Goal: Transaction & Acquisition: Purchase product/service

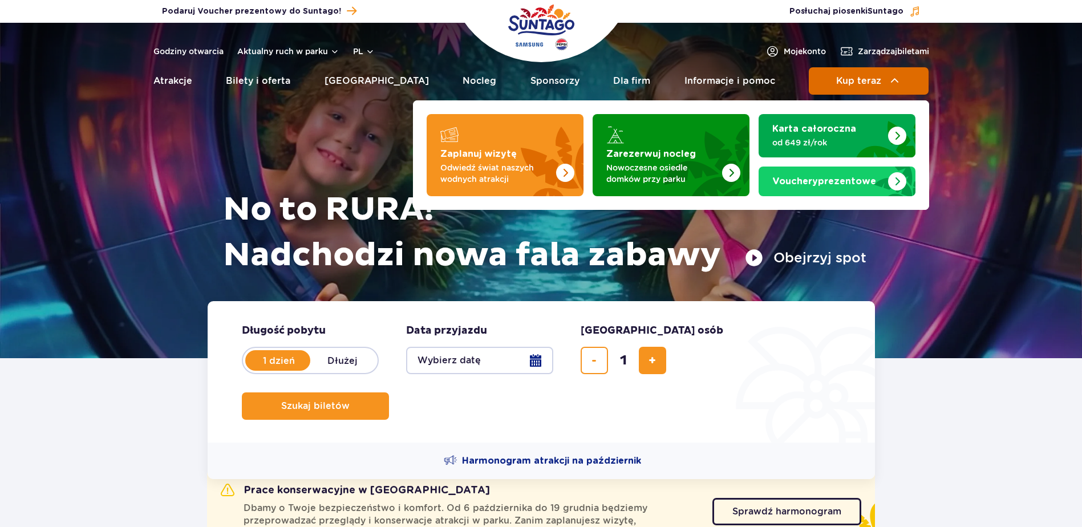
click at [879, 83] on span "Kup teraz" at bounding box center [858, 81] width 45 height 10
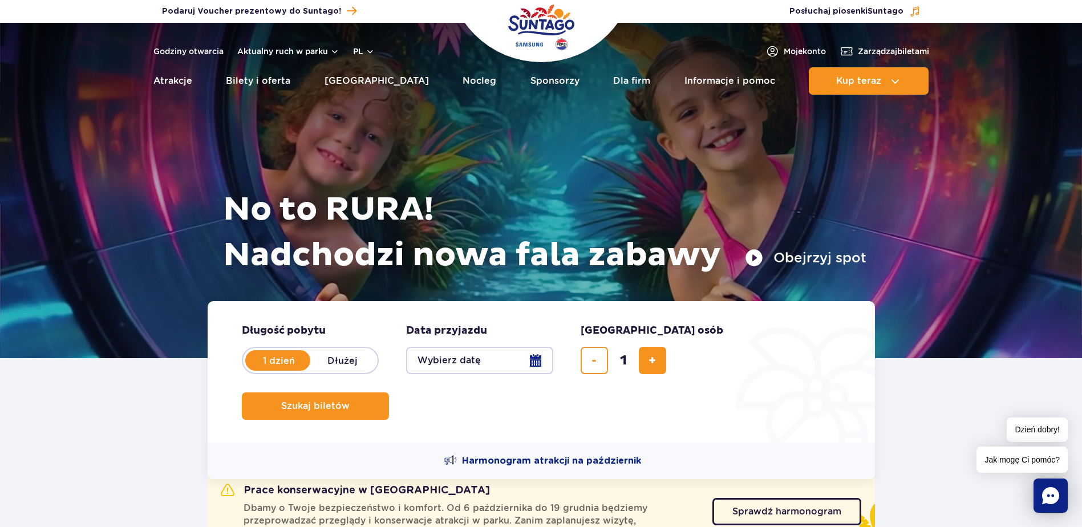
click at [541, 365] on button "Wybierz datę" at bounding box center [479, 360] width 147 height 27
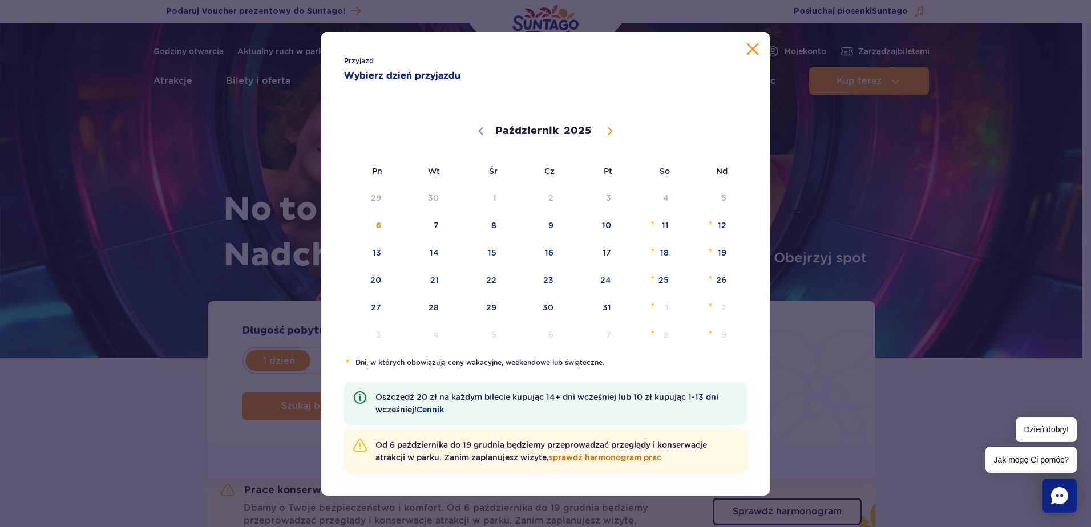
click at [589, 458] on link "sprawdź harmonogram prac" at bounding box center [605, 457] width 112 height 9
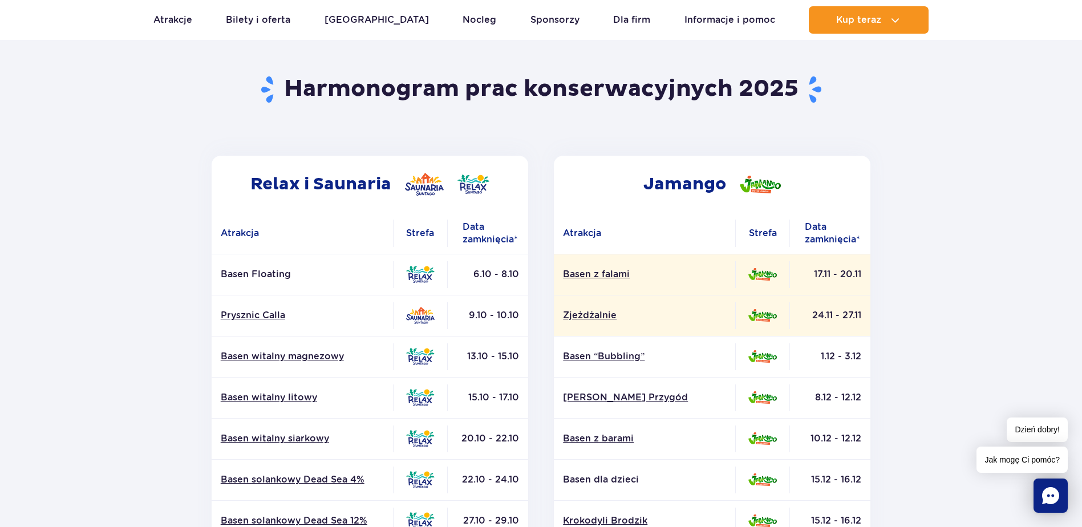
scroll to position [114, 0]
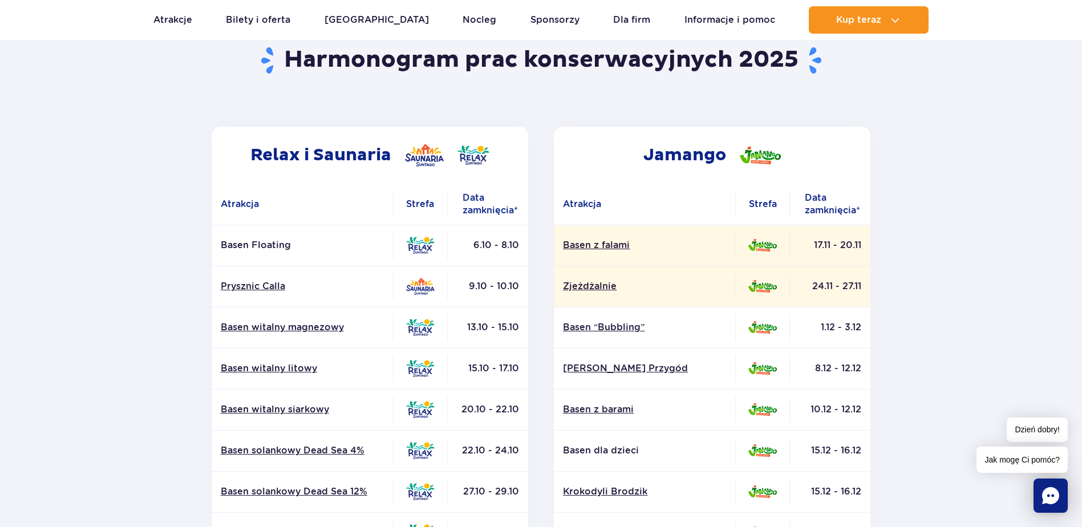
click at [953, 306] on section "Powrót do strony głównej Harmonogram prac konserwacyjnych 2025 Relax i Saunaria…" at bounding box center [541, 417] width 1082 height 817
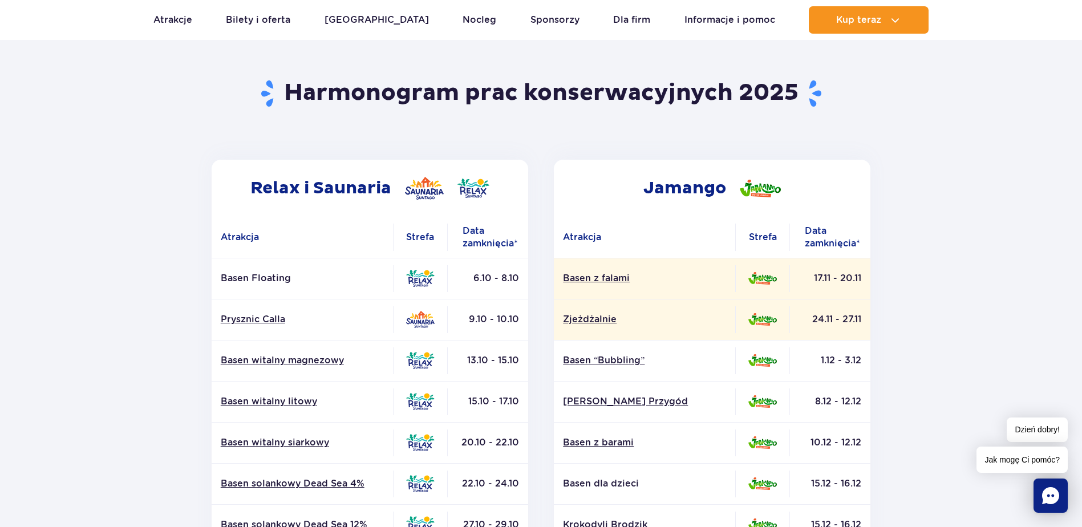
scroll to position [0, 0]
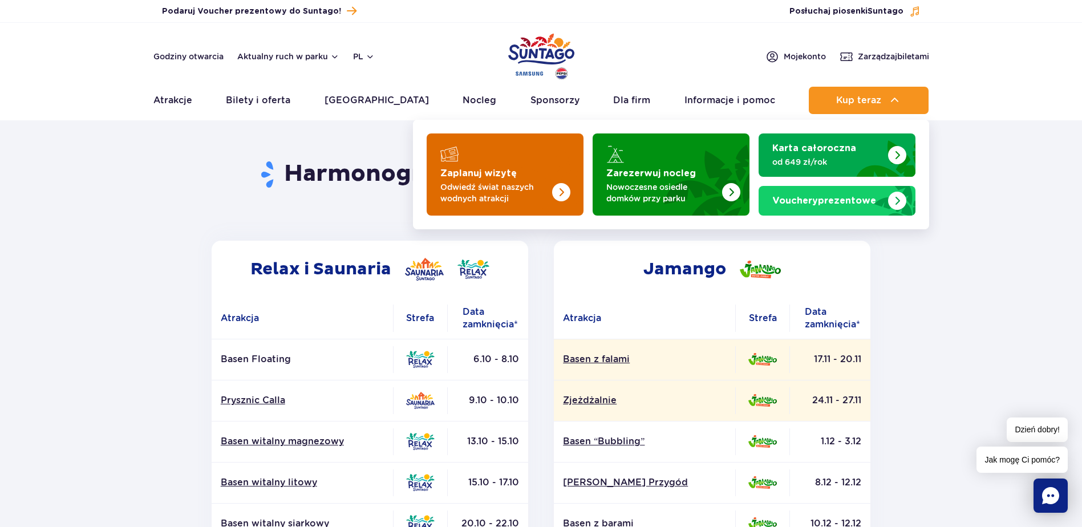
click at [496, 179] on img "Zaplanuj wizytę" at bounding box center [538, 171] width 91 height 89
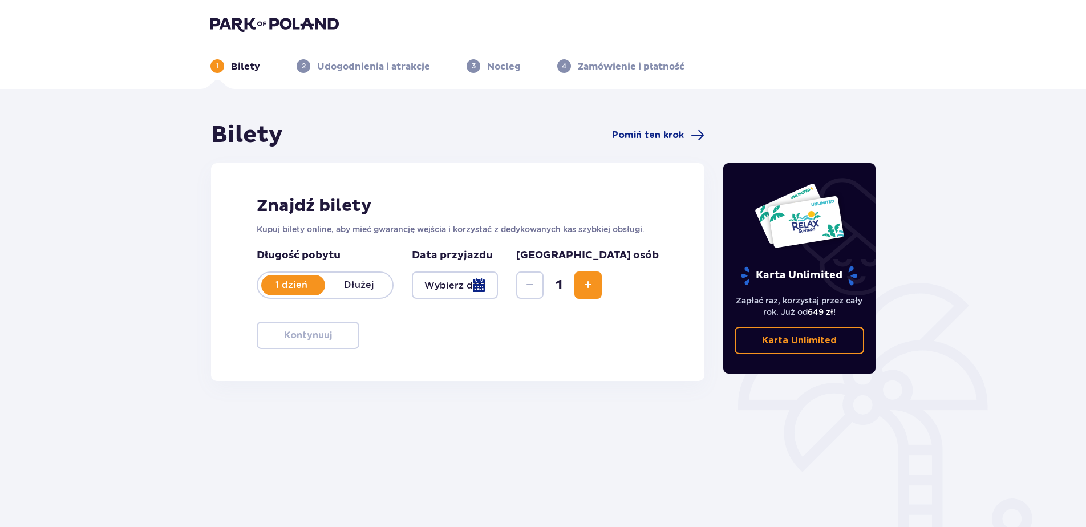
click at [498, 289] on div at bounding box center [455, 285] width 86 height 27
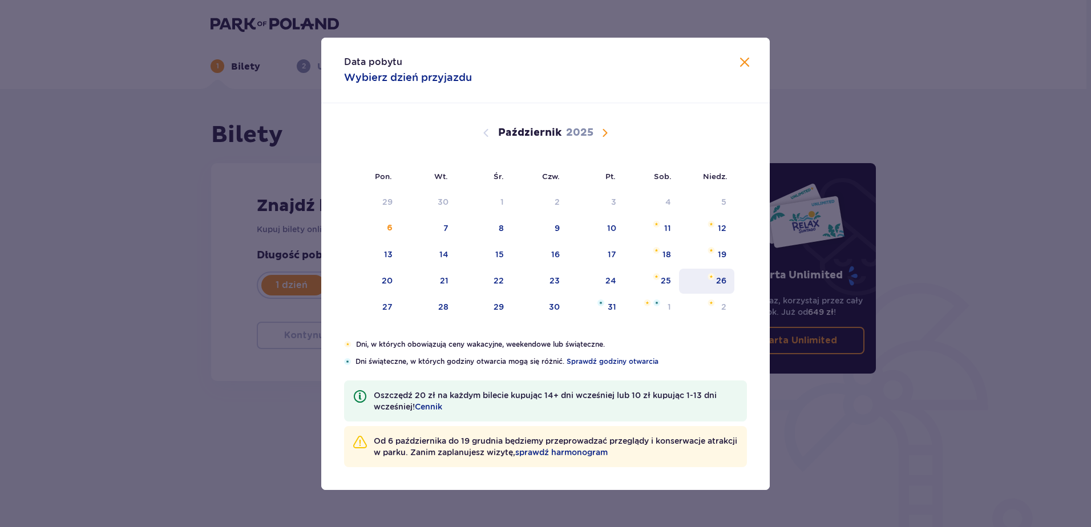
click at [719, 282] on div "26" at bounding box center [721, 280] width 10 height 11
type input "26.10.25"
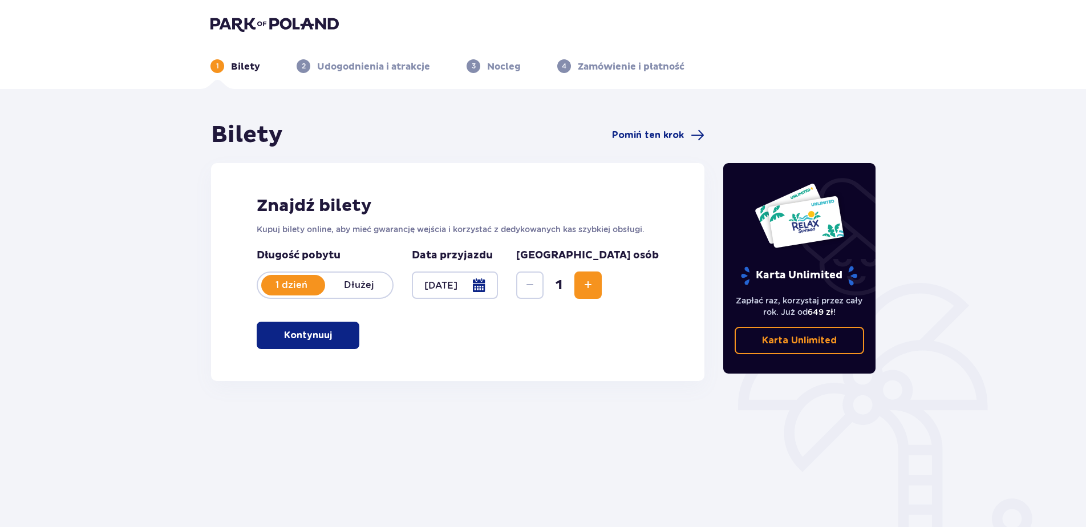
click at [595, 289] on span "Zwiększ" at bounding box center [588, 285] width 14 height 14
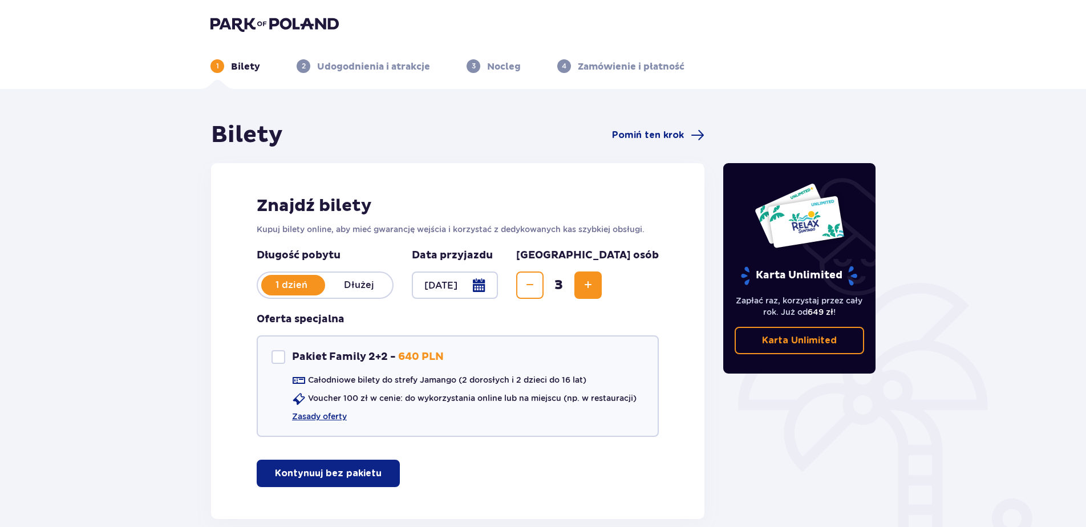
click at [595, 289] on span "Zwiększ" at bounding box center [588, 285] width 14 height 14
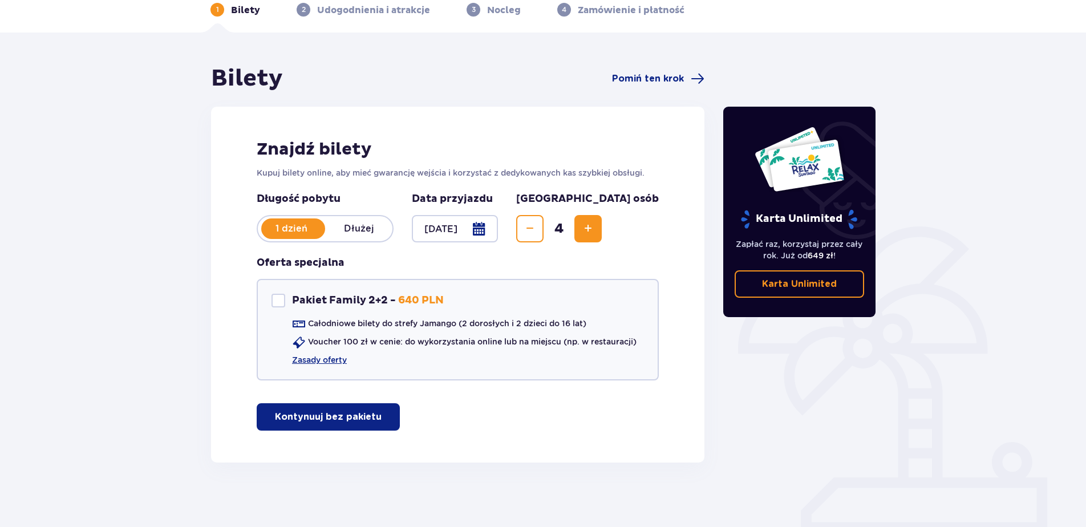
scroll to position [57, 0]
click at [333, 416] on p "Kontynuuj bez pakietu" at bounding box center [328, 416] width 107 height 13
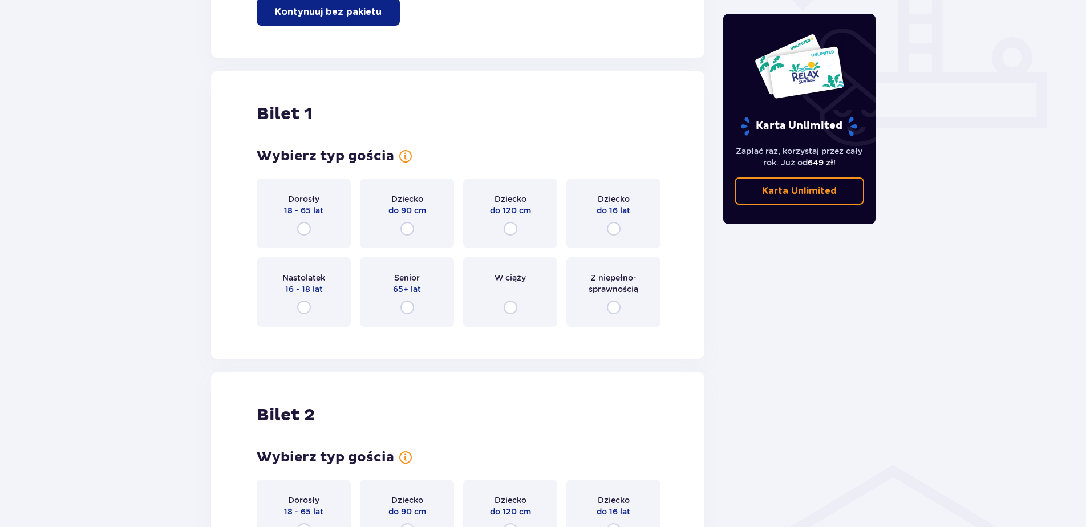
scroll to position [519, 0]
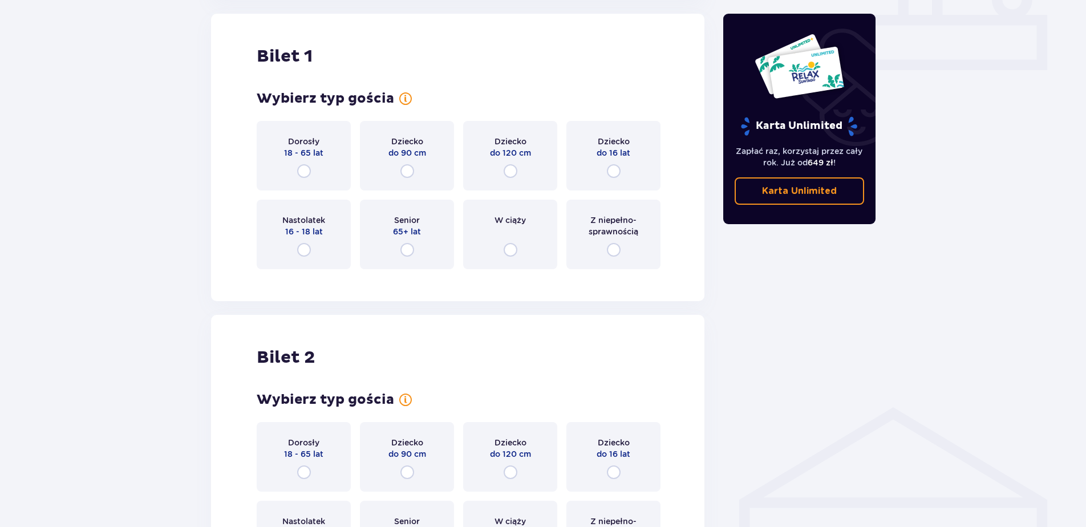
click at [300, 165] on input "radio" at bounding box center [304, 171] width 14 height 14
radio input "true"
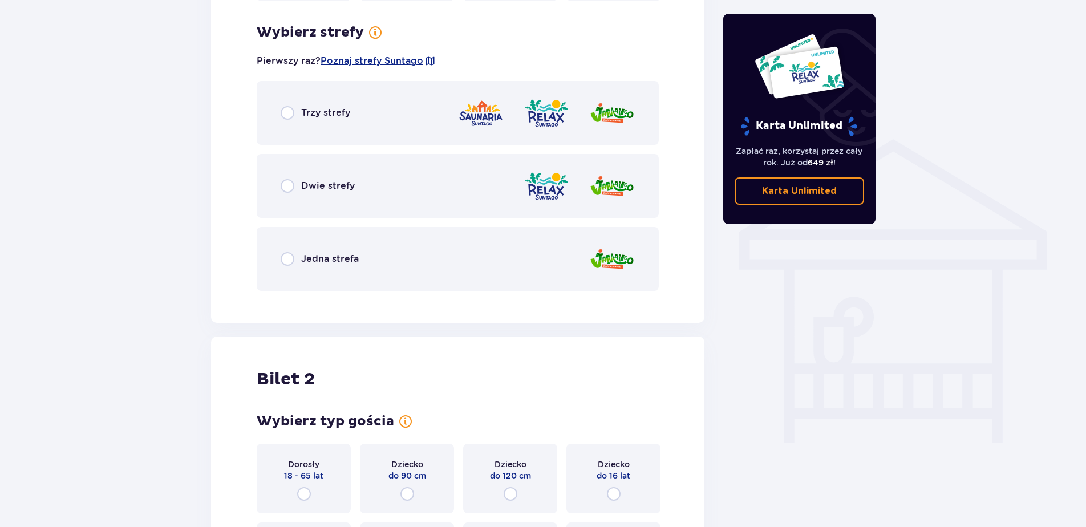
scroll to position [798, 0]
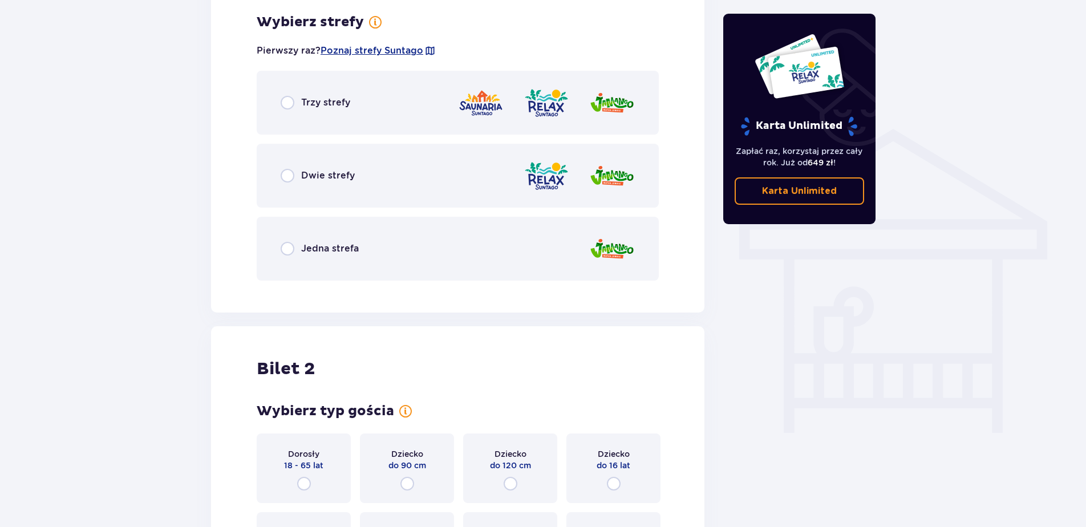
click at [286, 249] on input "radio" at bounding box center [288, 249] width 14 height 14
radio input "true"
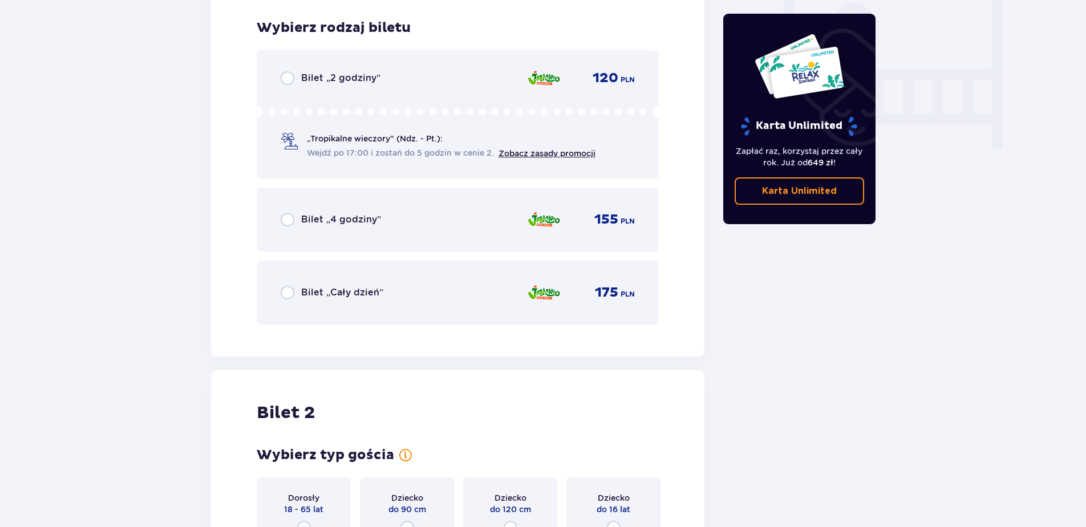
scroll to position [1087, 0]
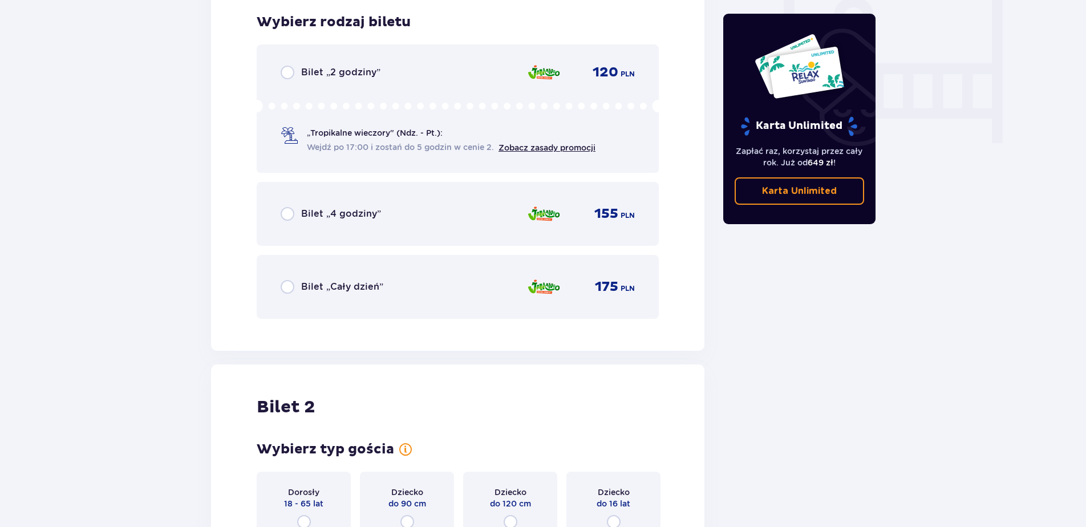
click at [286, 213] on input "radio" at bounding box center [288, 214] width 14 height 14
radio input "true"
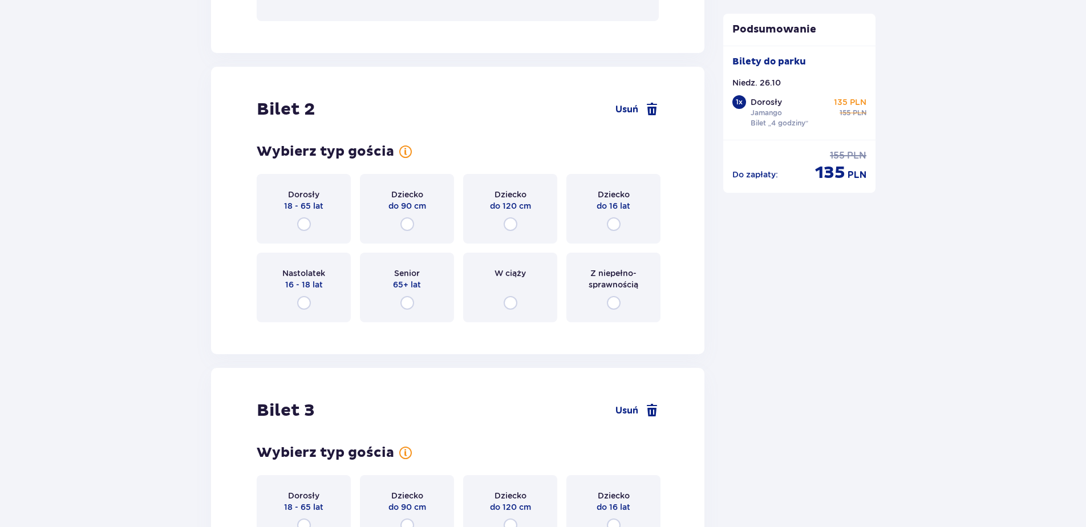
scroll to position [1438, 0]
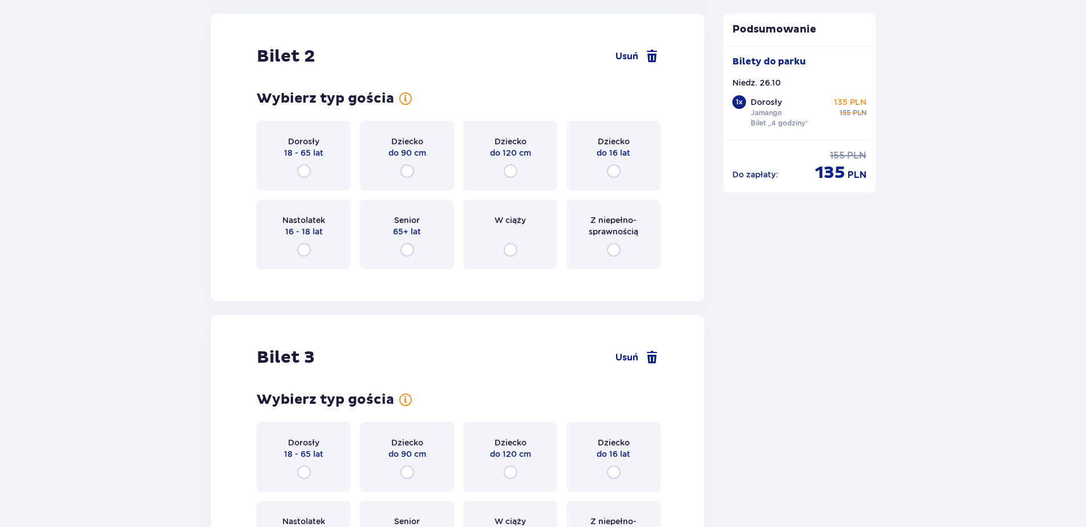
click at [306, 171] on input "radio" at bounding box center [304, 171] width 14 height 14
radio input "true"
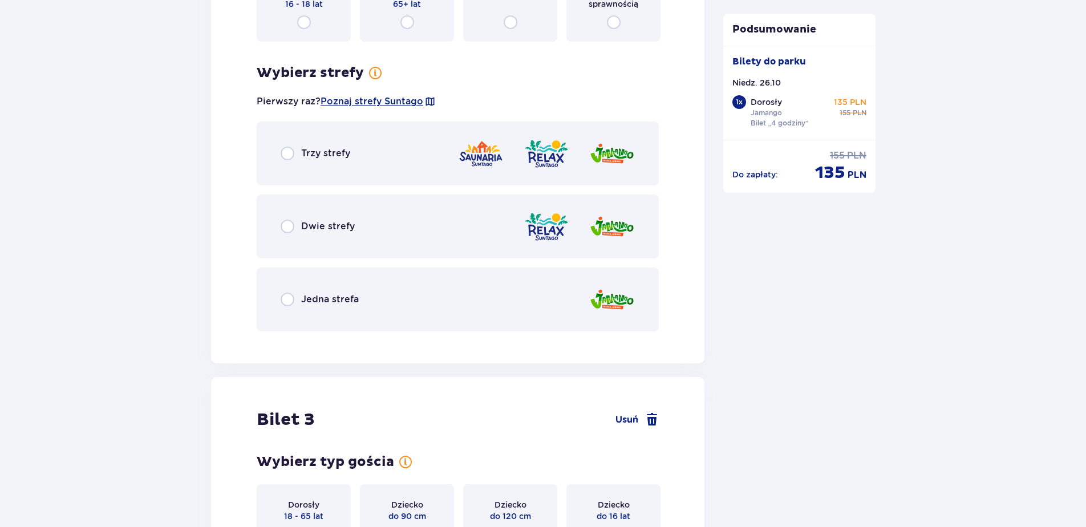
scroll to position [1717, 0]
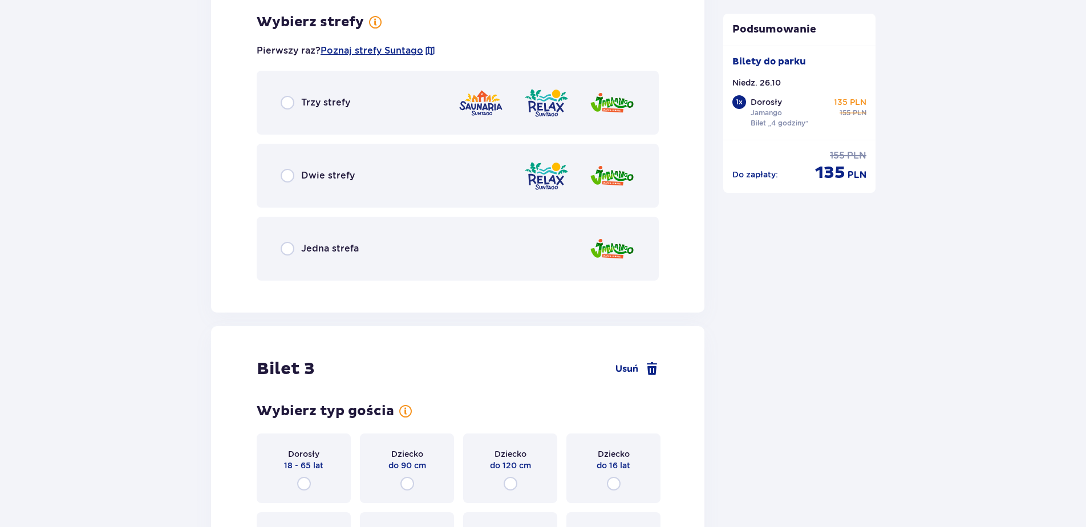
click at [285, 247] on input "radio" at bounding box center [288, 249] width 14 height 14
radio input "true"
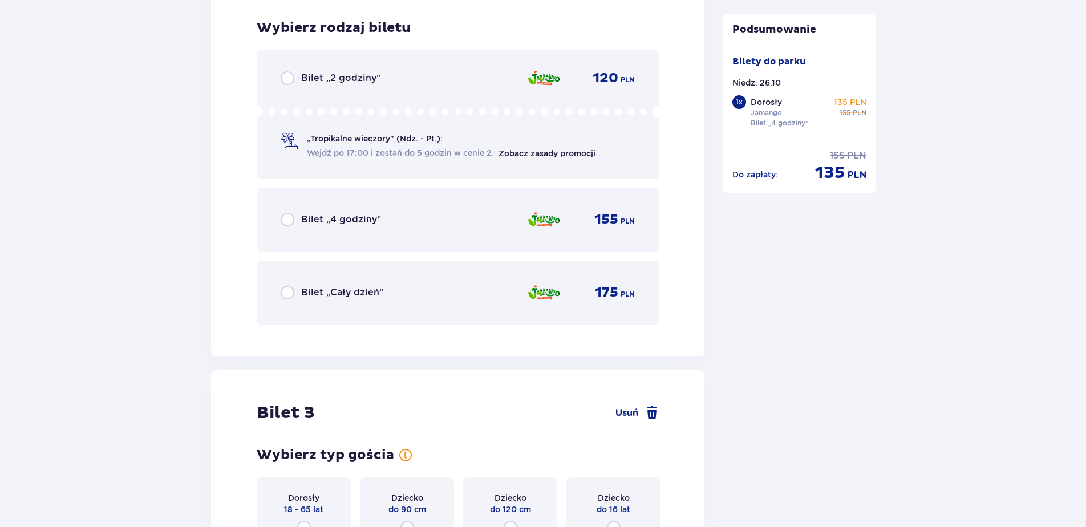
scroll to position [2006, 0]
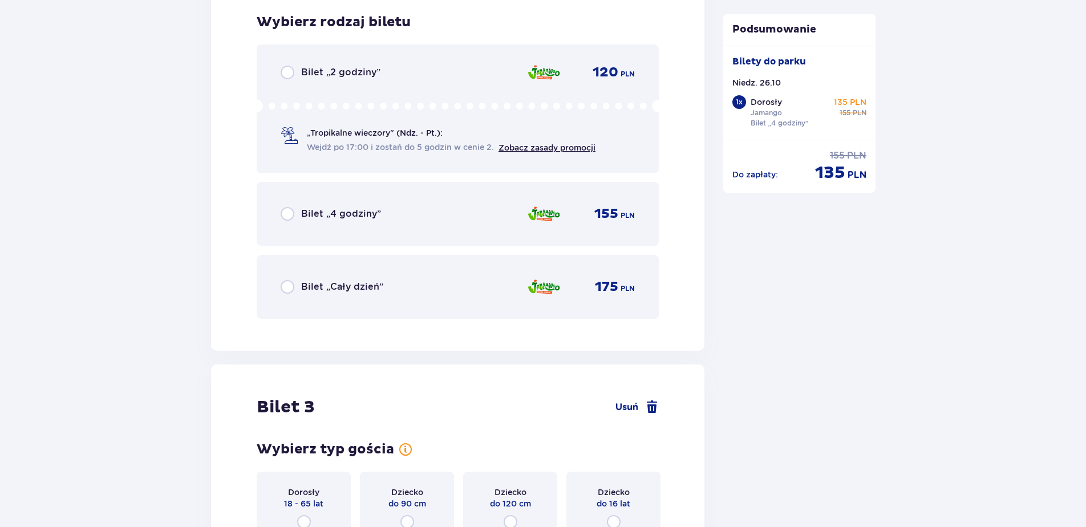
click at [289, 213] on input "radio" at bounding box center [288, 214] width 14 height 14
radio input "true"
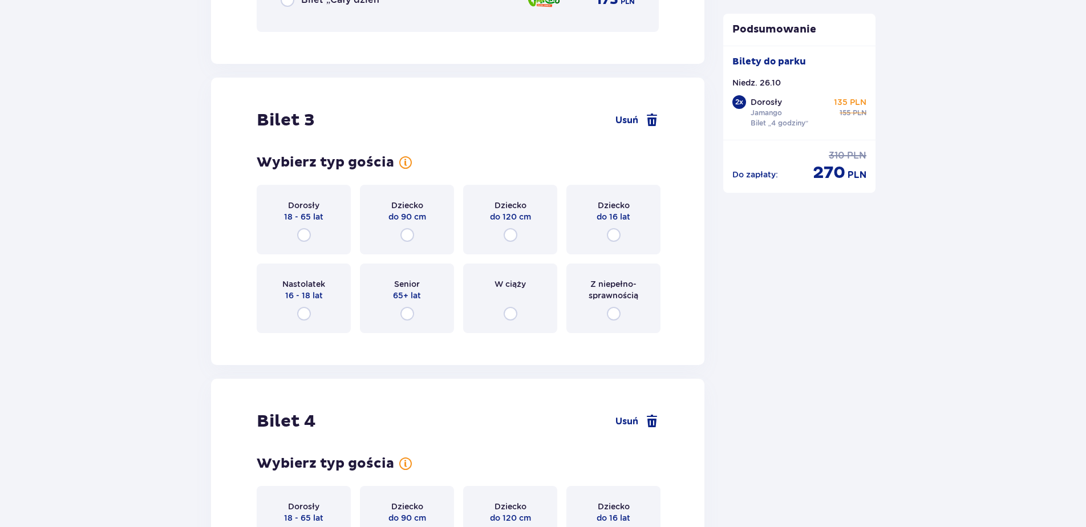
scroll to position [2357, 0]
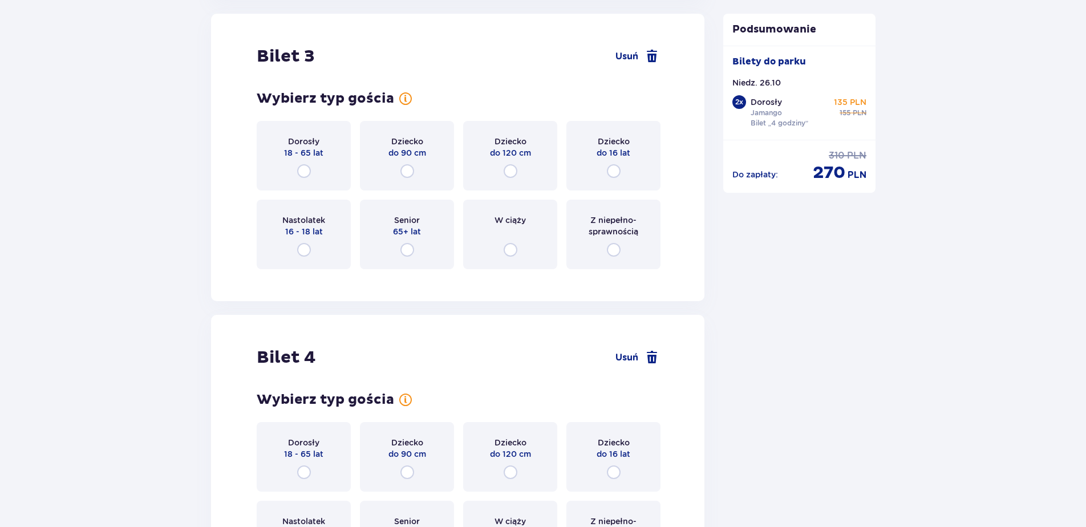
click at [616, 172] on input "radio" at bounding box center [614, 171] width 14 height 14
radio input "true"
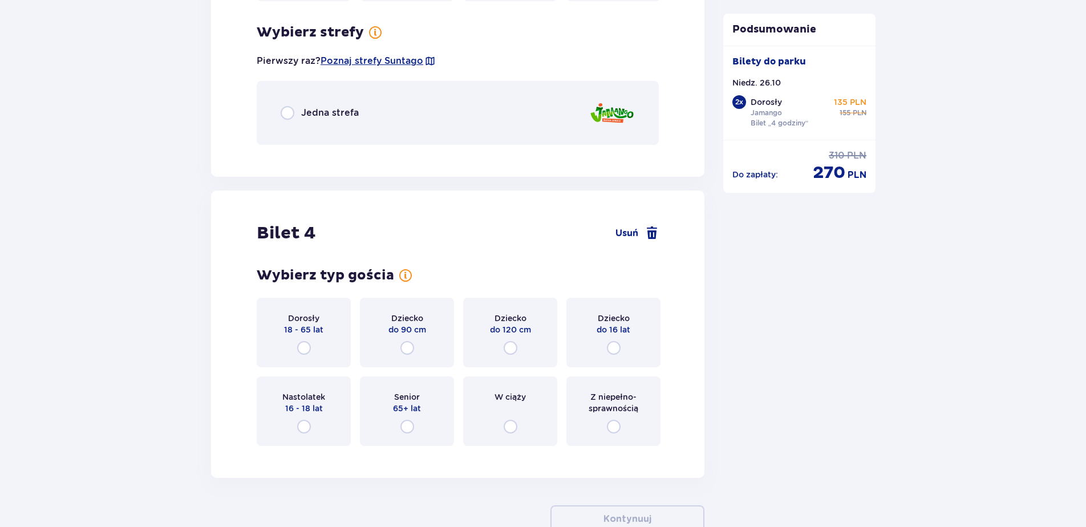
scroll to position [2636, 0]
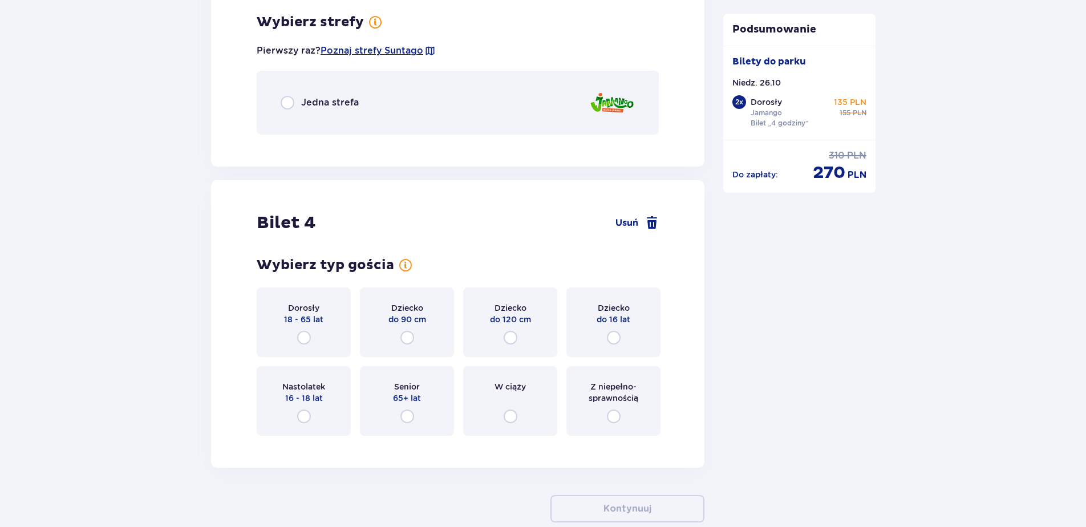
click at [290, 106] on input "radio" at bounding box center [288, 103] width 14 height 14
radio input "true"
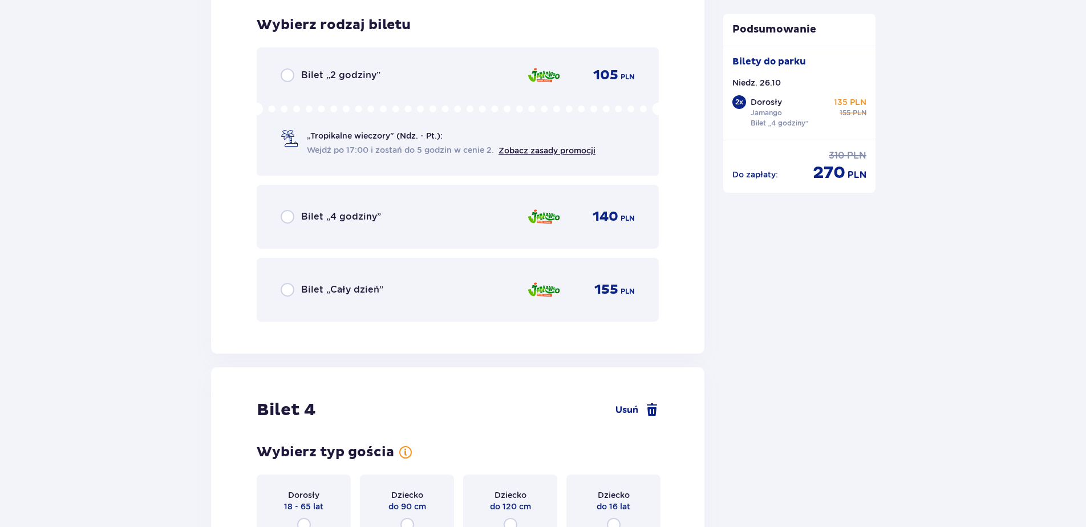
scroll to position [2779, 0]
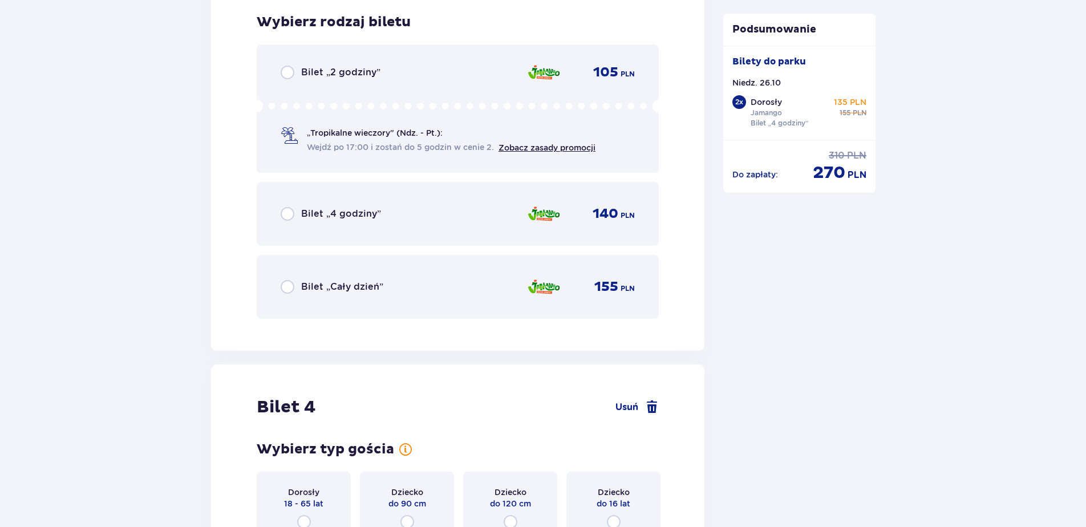
click at [325, 212] on span "Bilet „4 godziny”" at bounding box center [341, 214] width 80 height 13
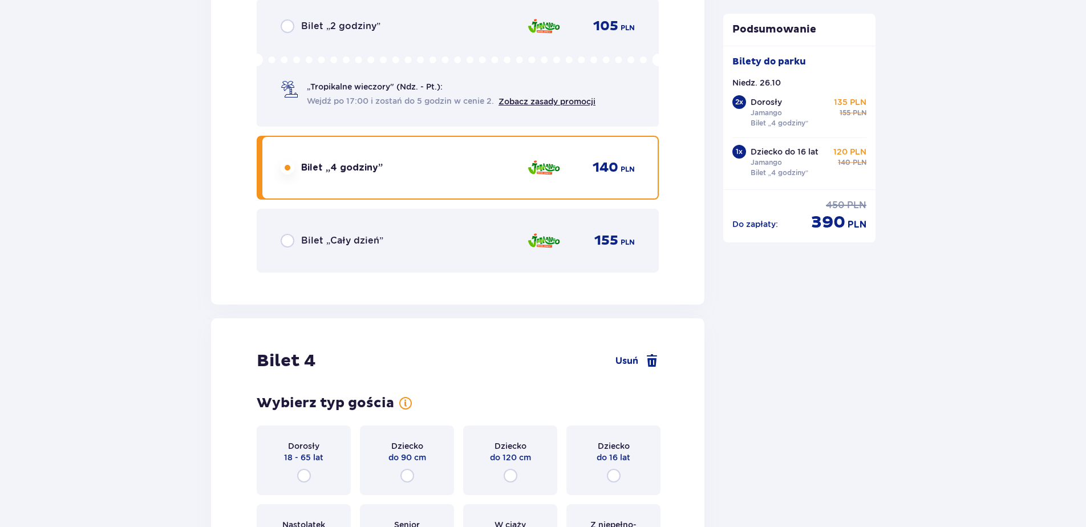
scroll to position [3028, 0]
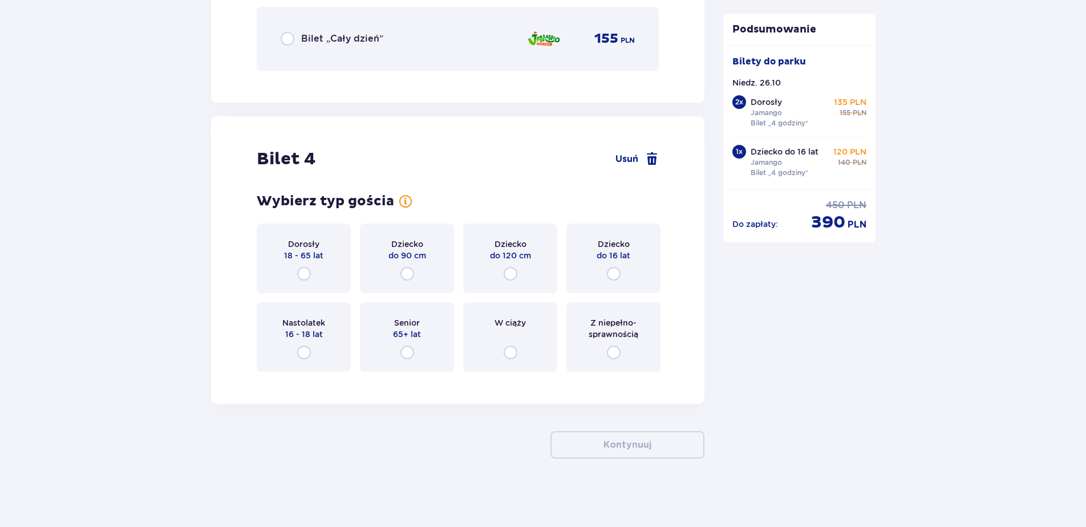
click at [612, 274] on input "radio" at bounding box center [614, 274] width 14 height 14
radio input "true"
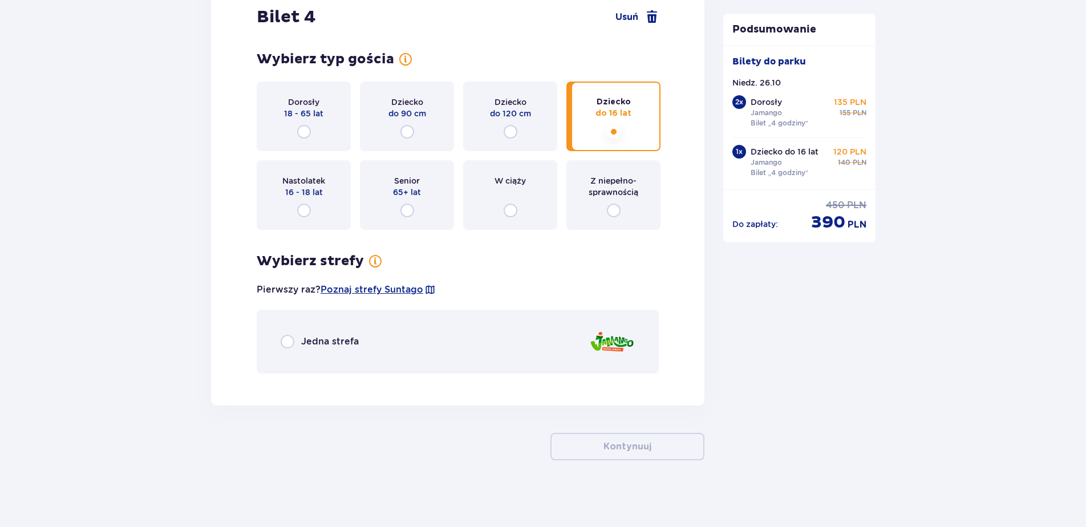
scroll to position [3171, 0]
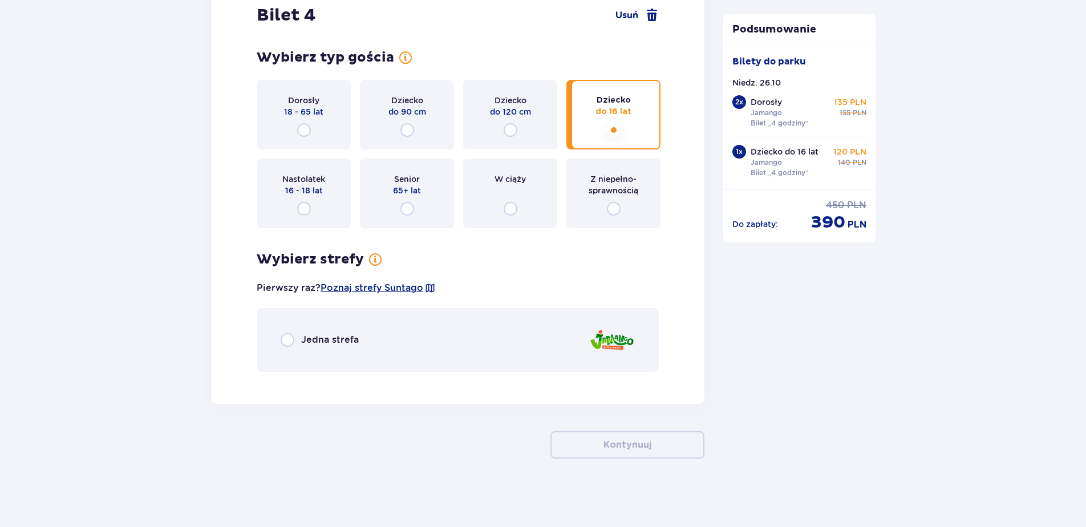
click at [288, 337] on input "radio" at bounding box center [288, 340] width 14 height 14
radio input "true"
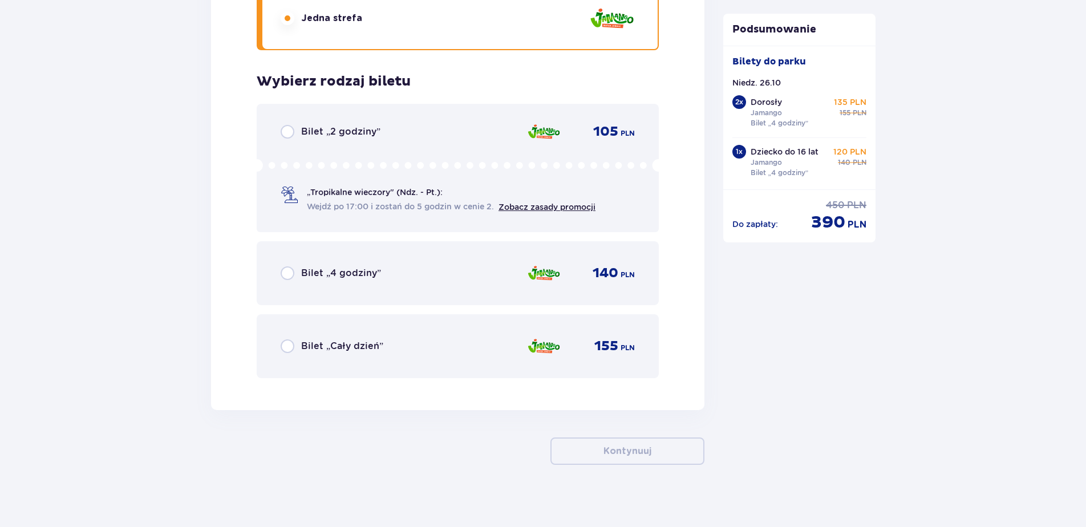
scroll to position [3499, 0]
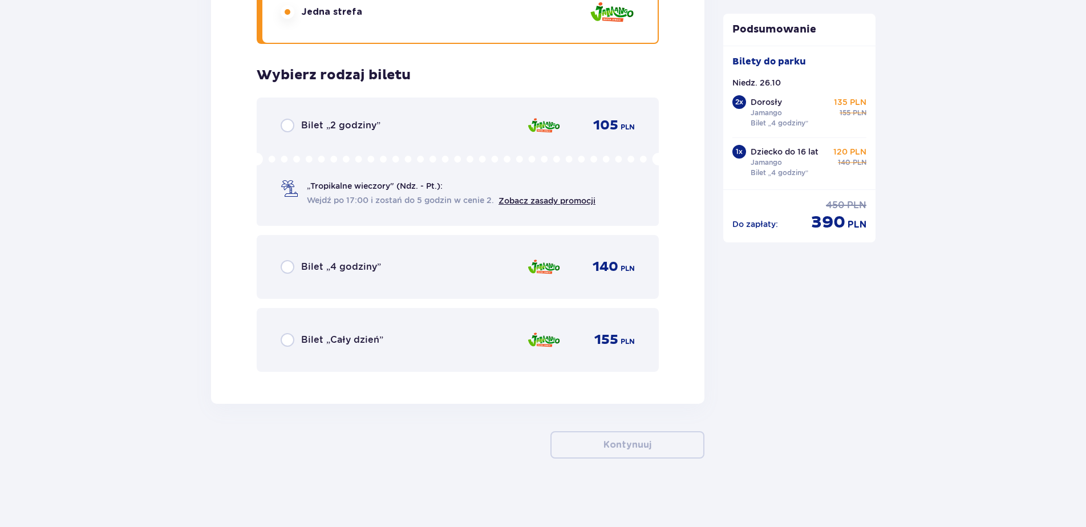
click at [289, 267] on input "radio" at bounding box center [288, 267] width 14 height 14
radio input "true"
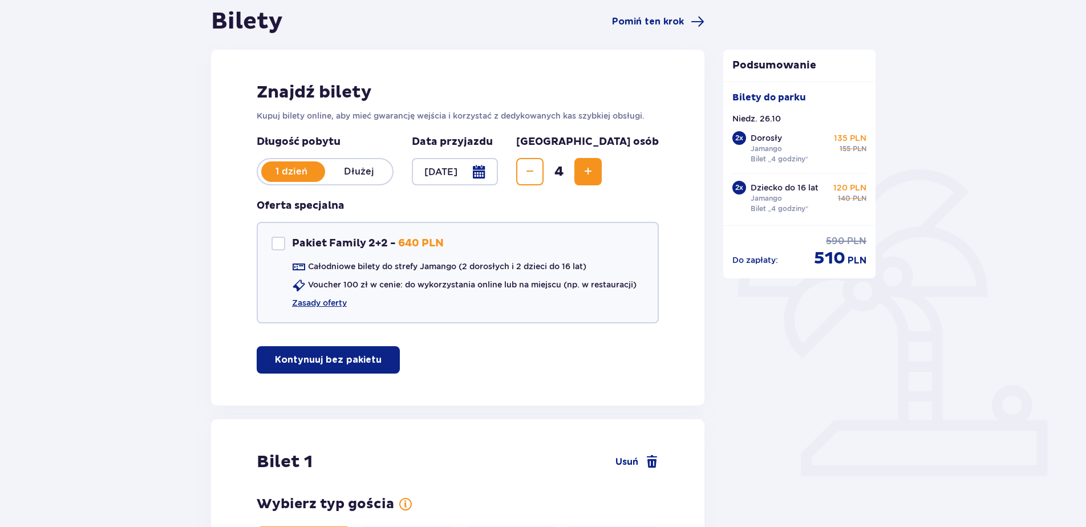
scroll to position [79, 0]
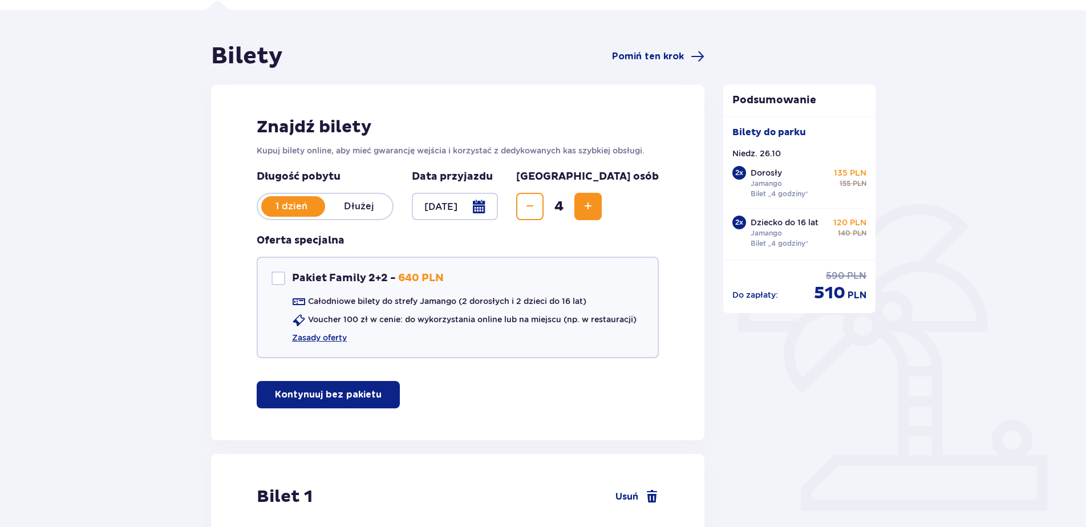
click at [498, 204] on div at bounding box center [455, 206] width 86 height 27
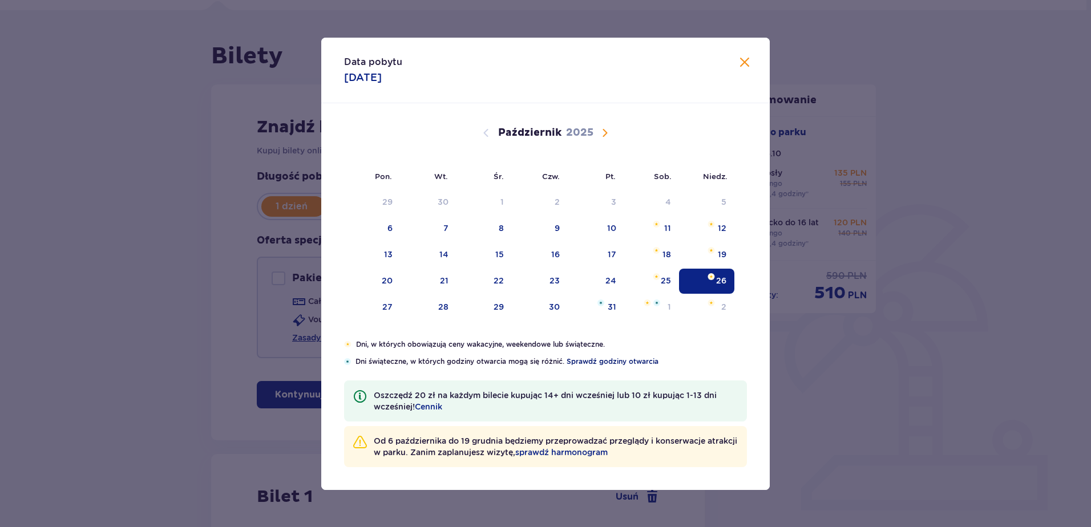
click at [614, 363] on span "Sprawdź godziny otwarcia" at bounding box center [612, 362] width 92 height 10
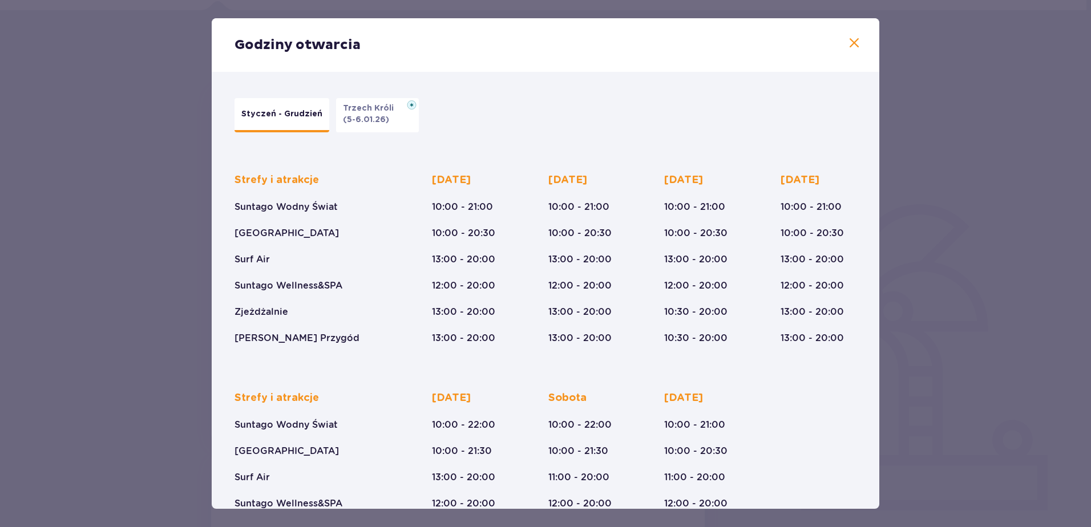
click at [854, 44] on span at bounding box center [854, 44] width 14 height 14
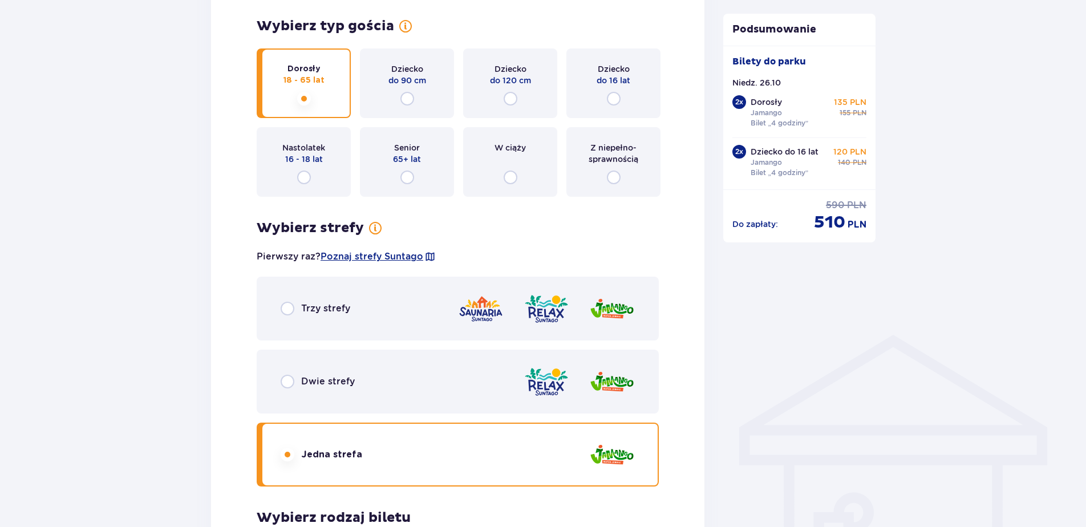
scroll to position [592, 0]
click at [286, 382] on input "radio" at bounding box center [288, 381] width 14 height 14
radio input "true"
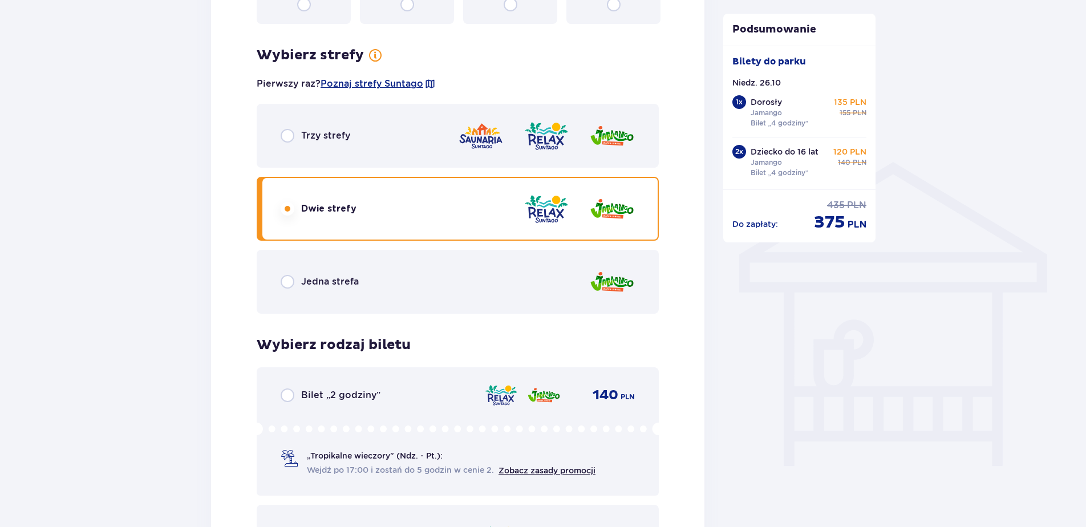
scroll to position [1087, 0]
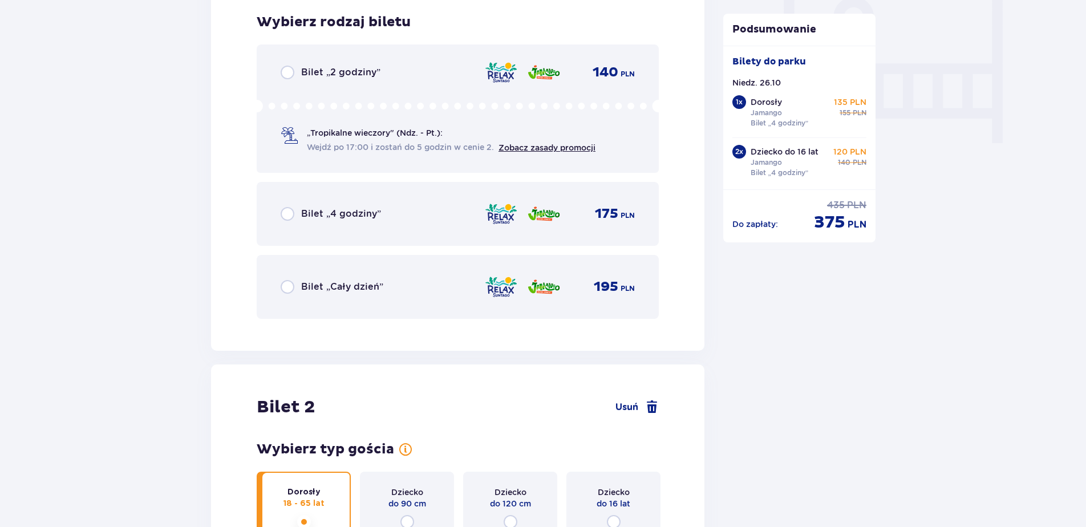
click at [289, 215] on input "radio" at bounding box center [288, 214] width 14 height 14
radio input "true"
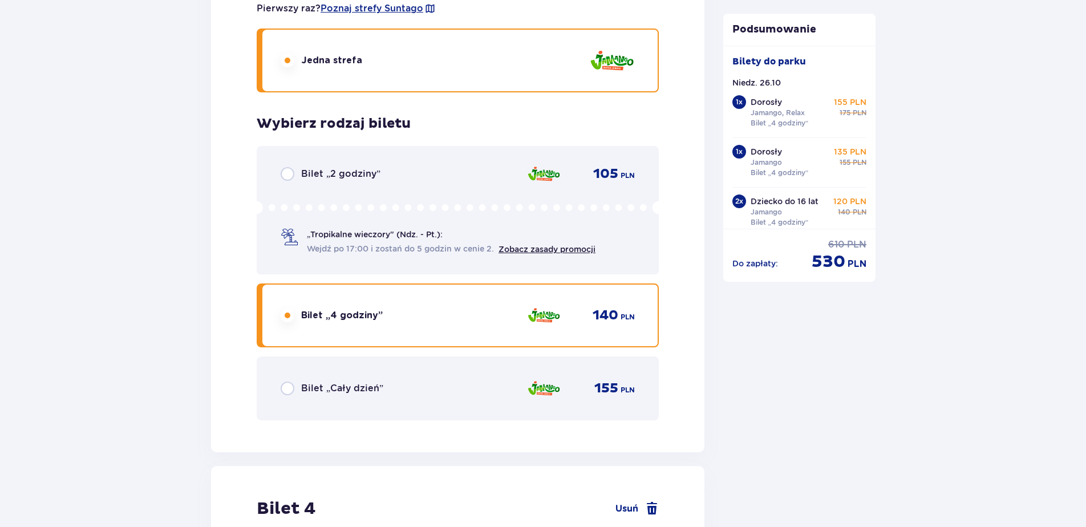
scroll to position [2703, 0]
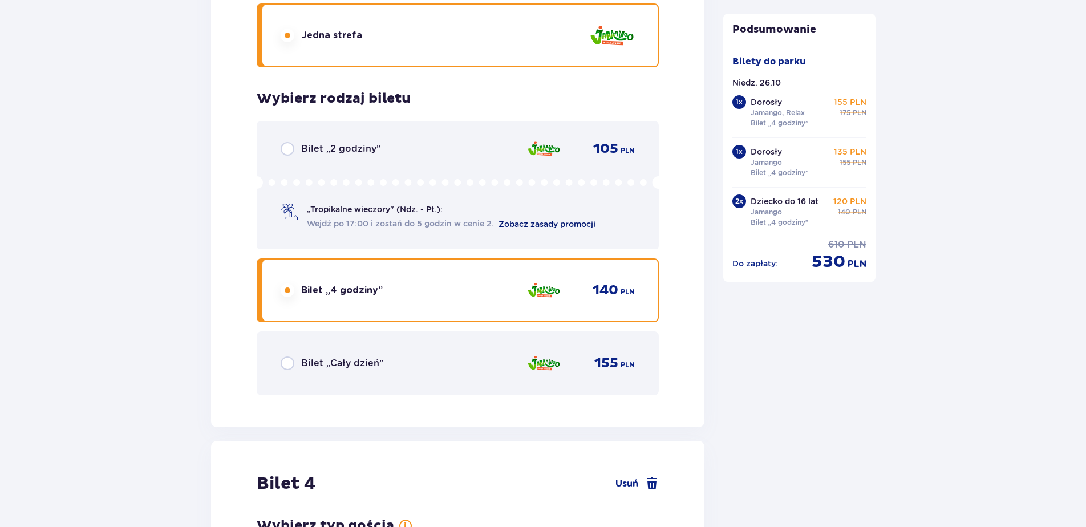
click at [532, 222] on link "Zobacz zasady promocji" at bounding box center [547, 224] width 97 height 9
click at [374, 215] on span "„Tropikalne wieczory" (Ndz. - Pt.):" at bounding box center [375, 209] width 136 height 11
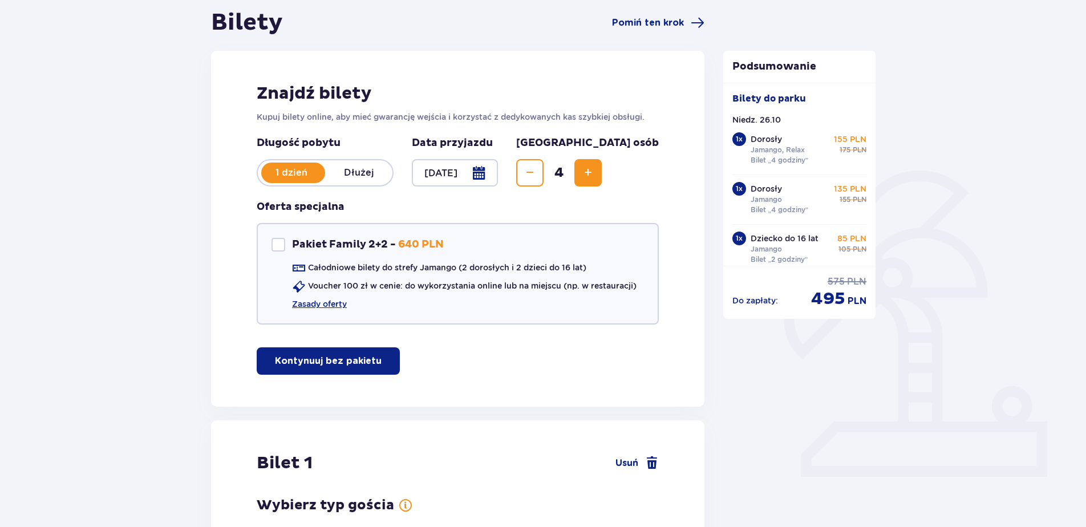
scroll to position [285, 0]
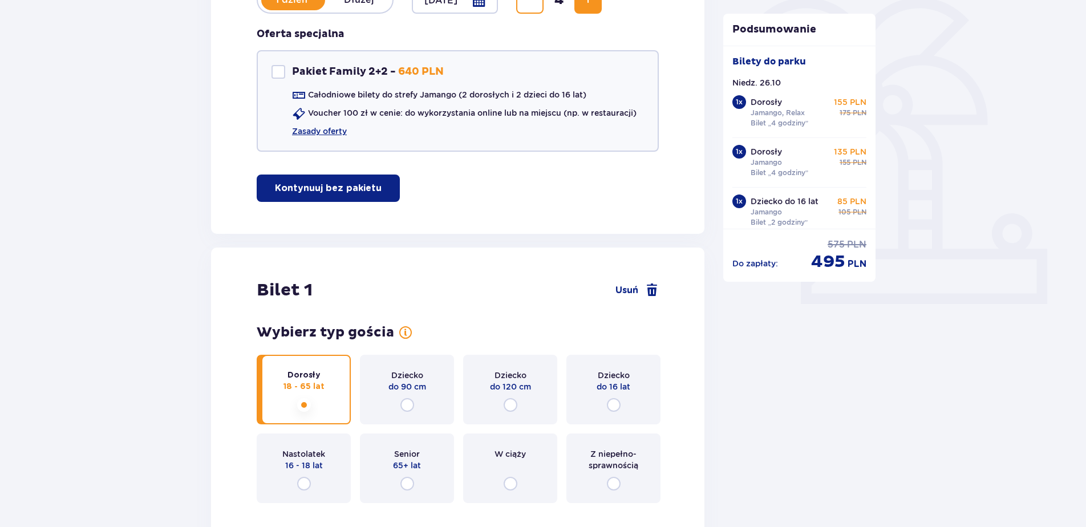
click at [310, 193] on p "Kontynuuj bez pakietu" at bounding box center [328, 188] width 107 height 13
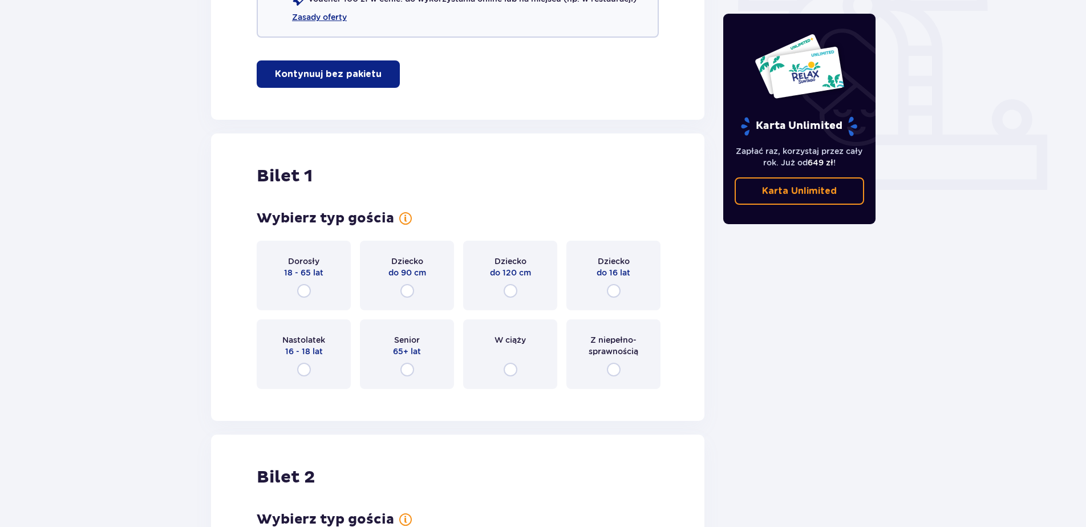
scroll to position [407, 0]
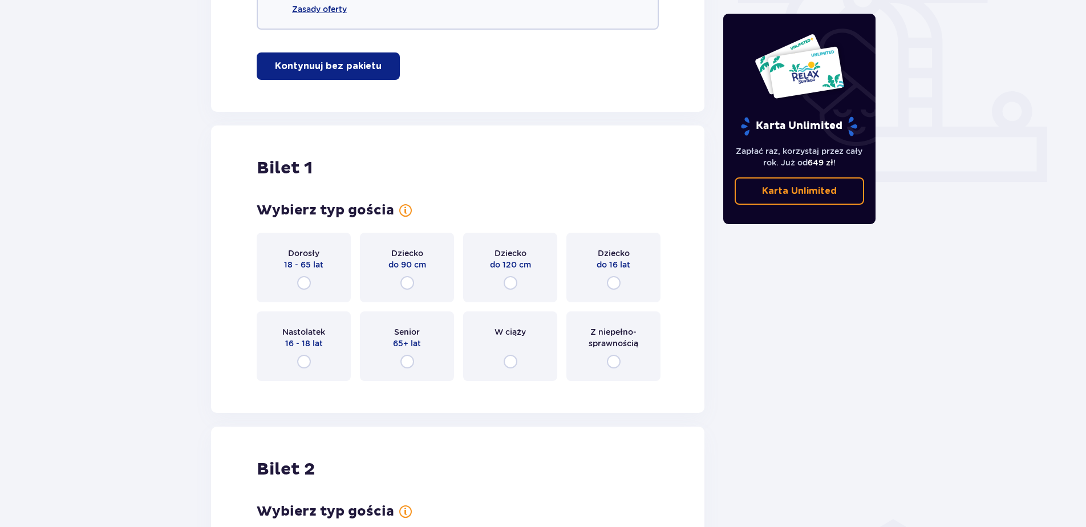
click at [304, 282] on input "radio" at bounding box center [304, 283] width 14 height 14
radio input "true"
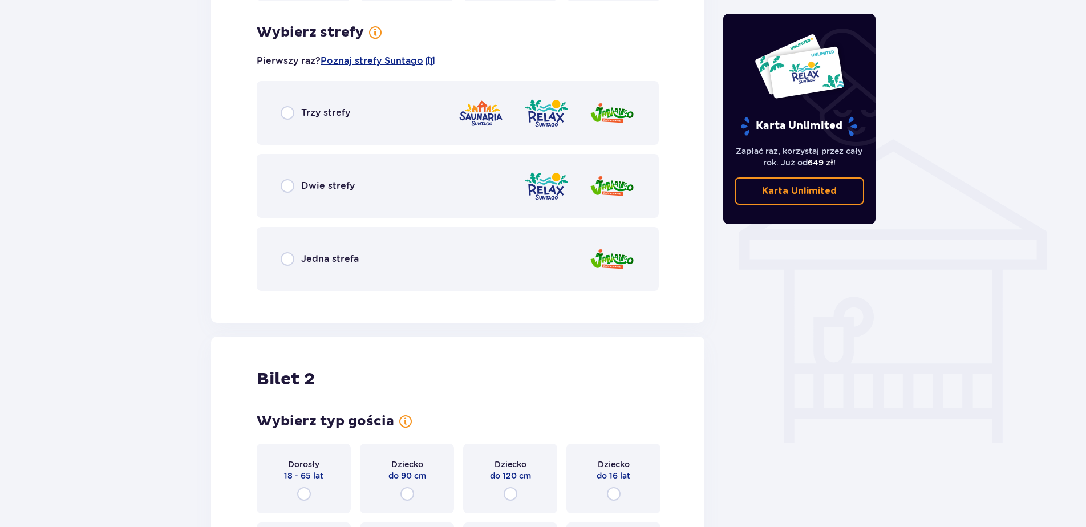
scroll to position [798, 0]
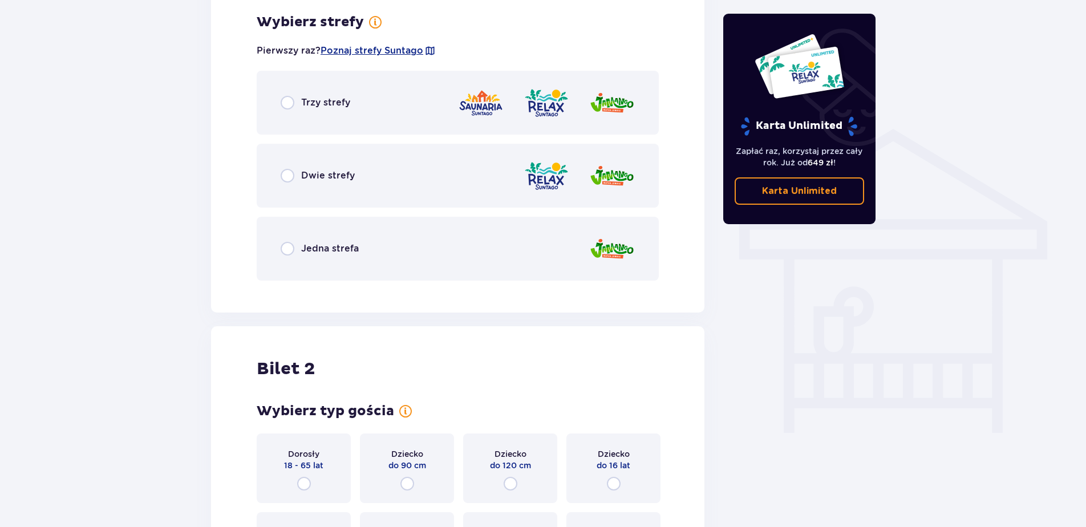
click at [286, 177] on input "radio" at bounding box center [288, 176] width 14 height 14
radio input "true"
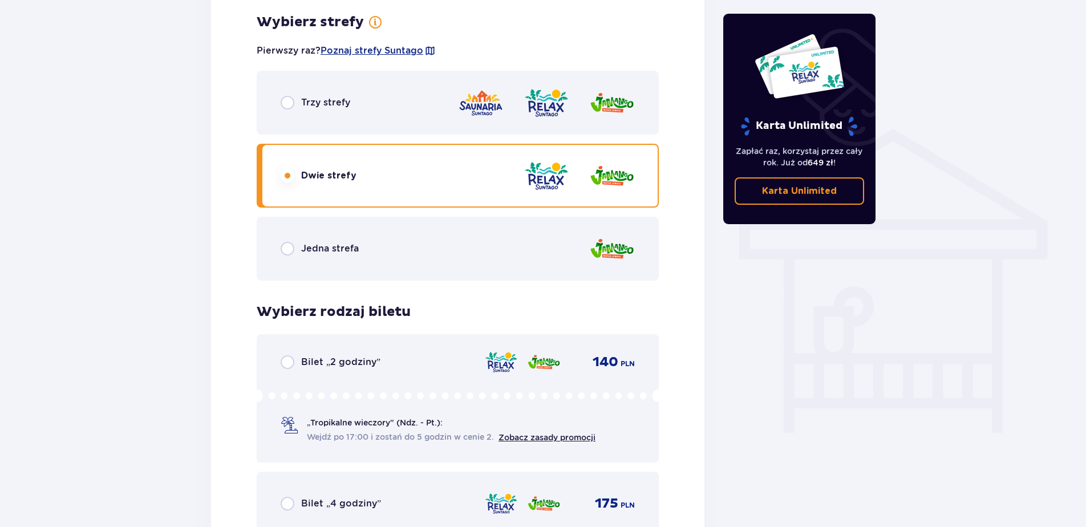
scroll to position [859, 0]
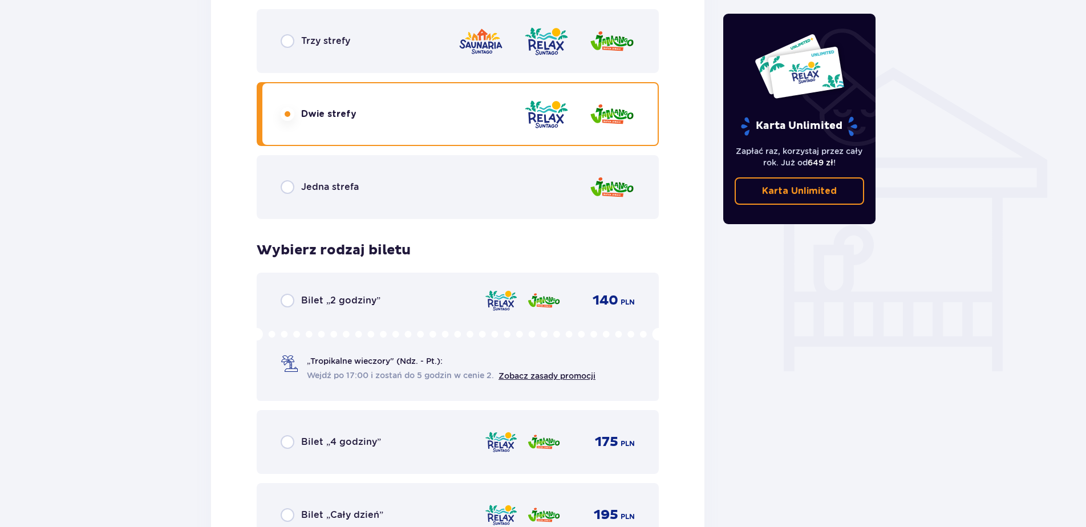
click at [381, 359] on span "„Tropikalne wieczory" (Ndz. - Pt.):" at bounding box center [375, 360] width 136 height 11
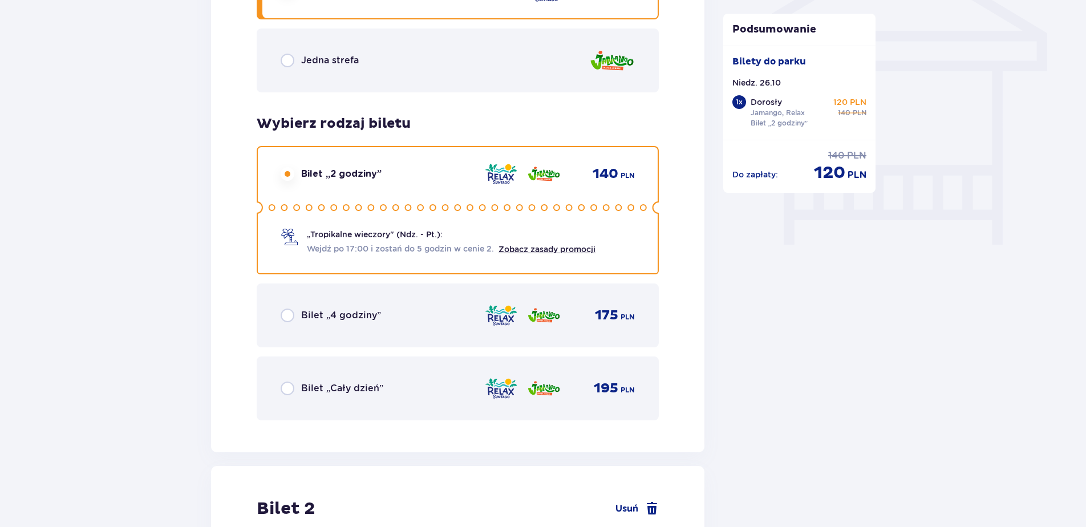
scroll to position [982, 0]
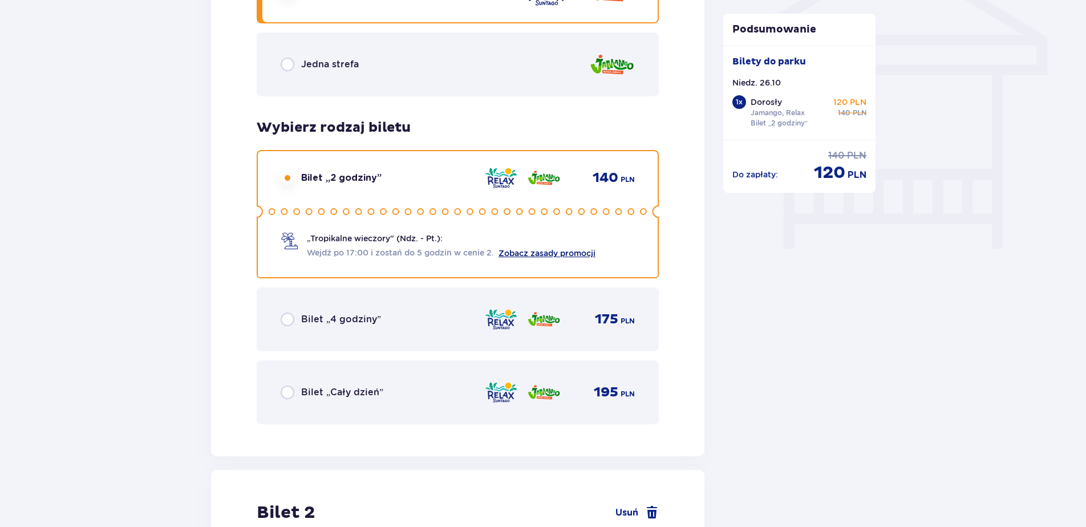
click at [544, 251] on link "Zobacz zasady promocji" at bounding box center [547, 253] width 97 height 9
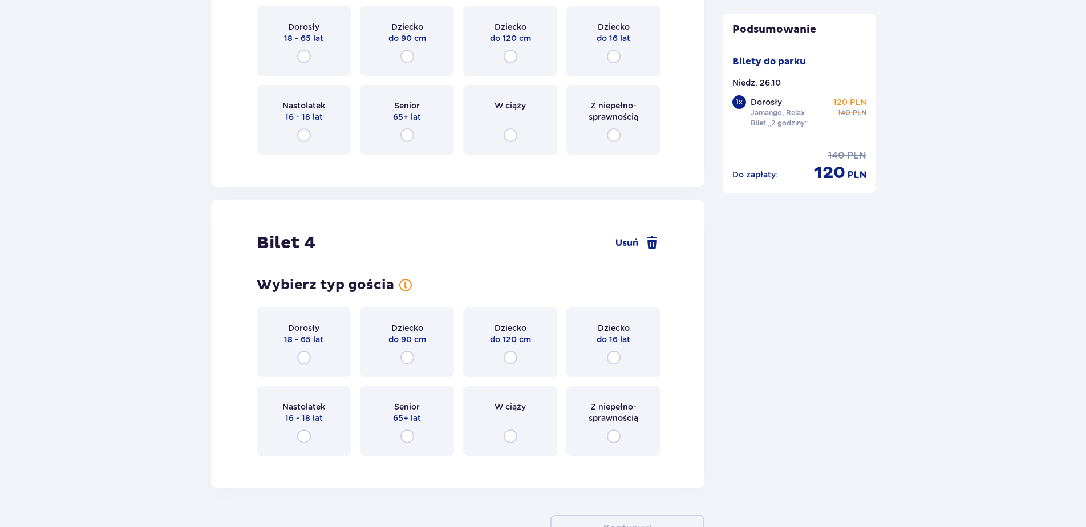
scroll to position [1710, 0]
